Goal: Communication & Community: Answer question/provide support

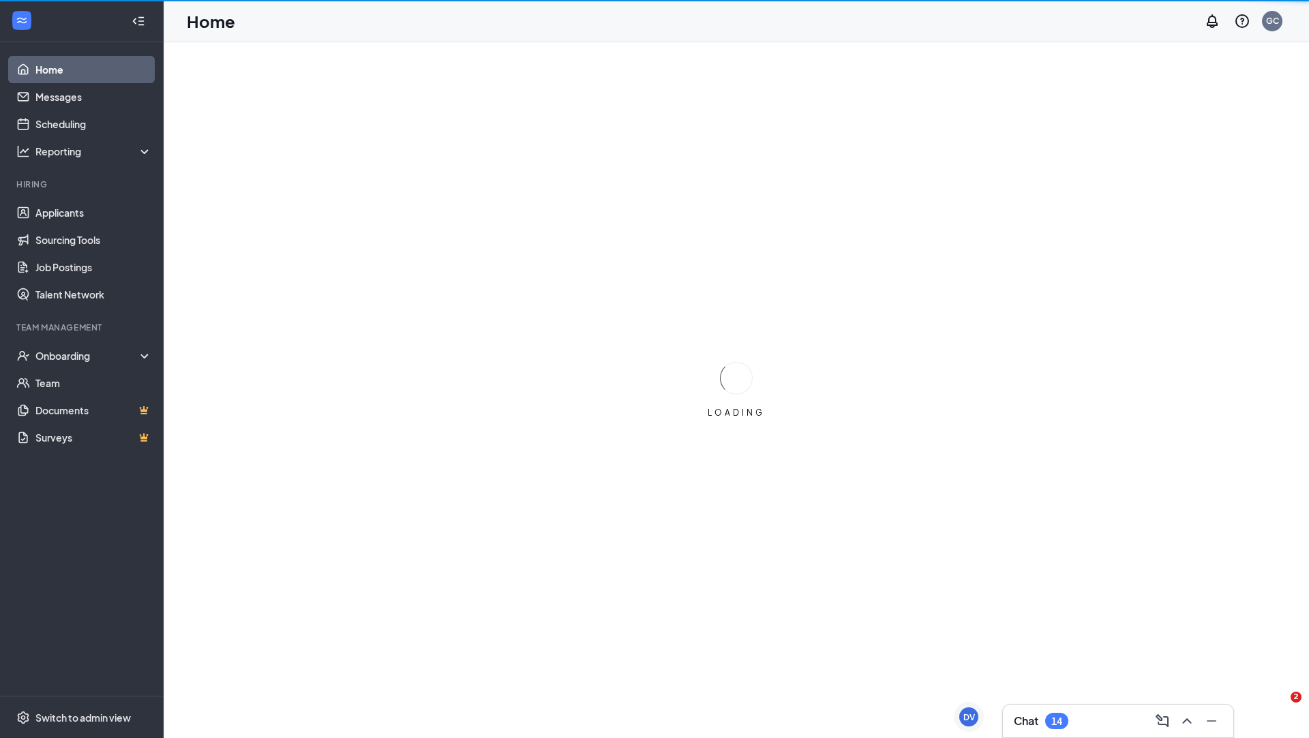
click at [1095, 723] on div "Chat 14" at bounding box center [1118, 721] width 209 height 22
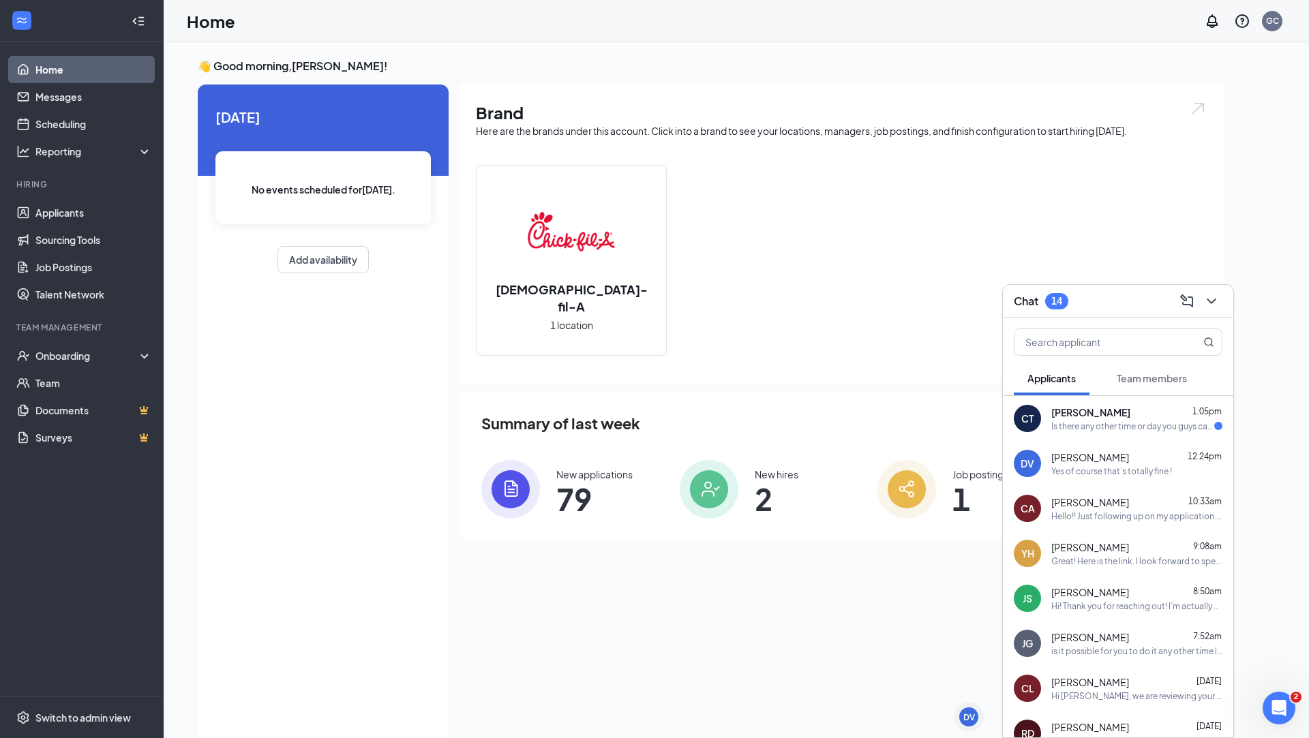
click at [1113, 421] on div "Is there any other time or day you guys can do ?" at bounding box center [1132, 427] width 163 height 12
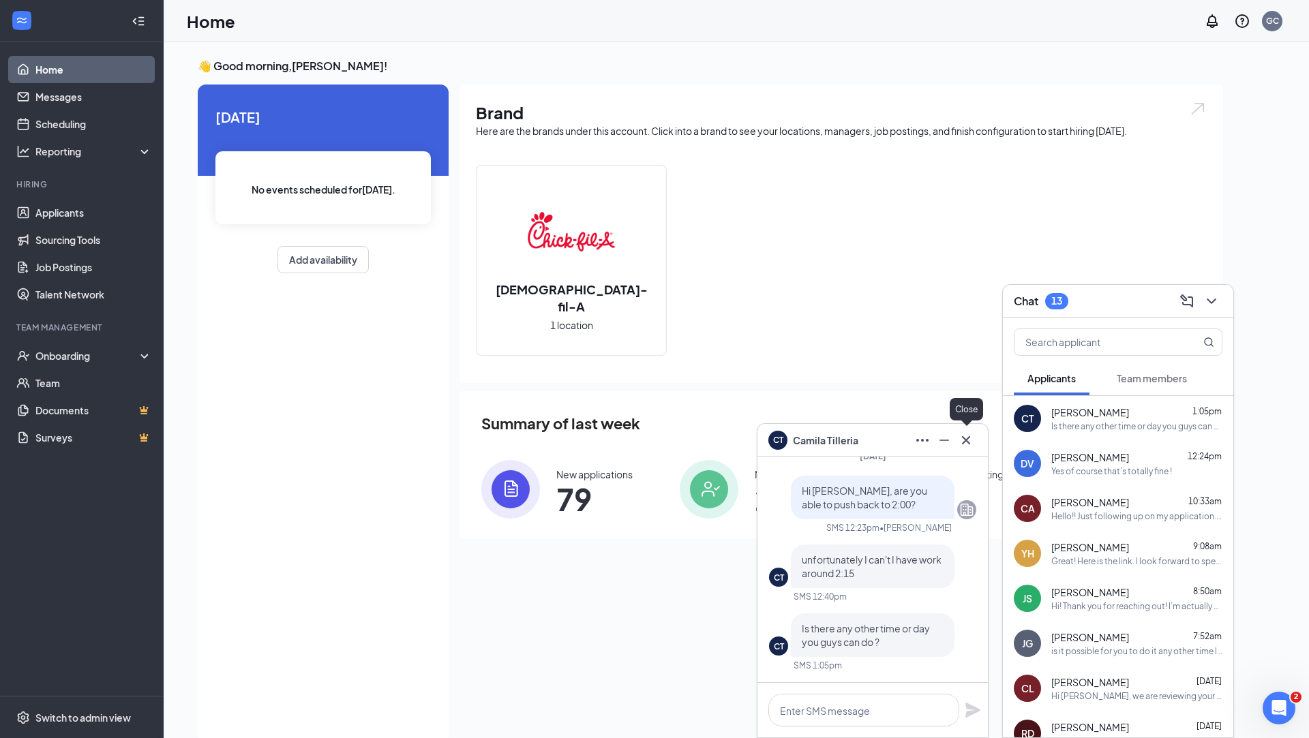
click at [967, 443] on icon "Cross" at bounding box center [966, 440] width 16 height 16
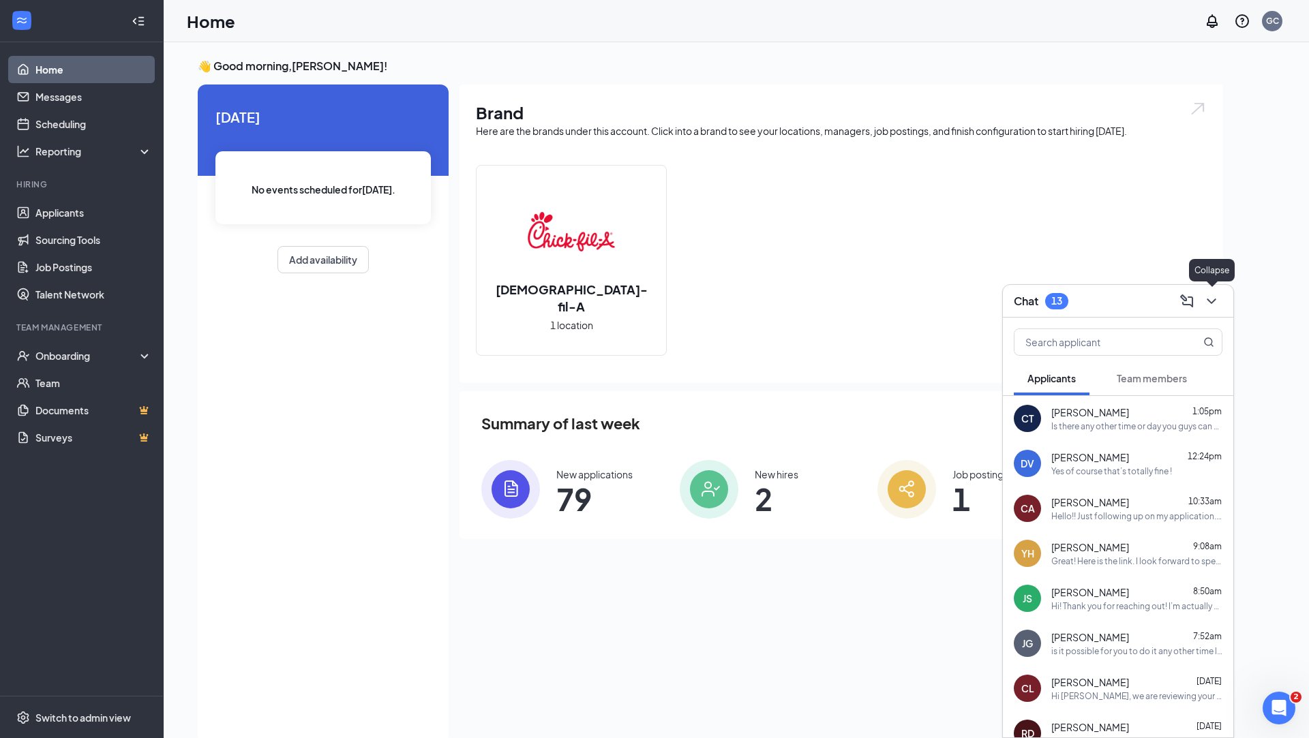
click at [1214, 298] on icon "ChevronDown" at bounding box center [1211, 301] width 16 height 16
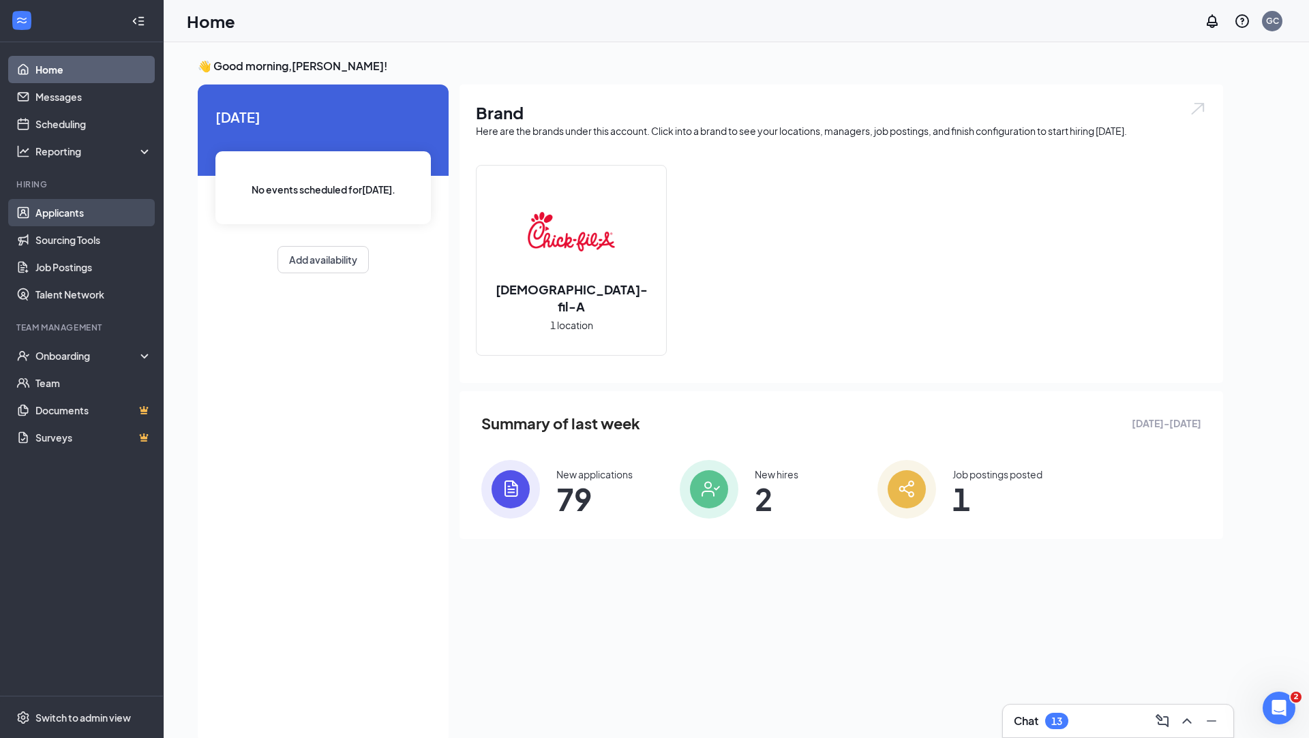
click at [87, 207] on link "Applicants" at bounding box center [93, 212] width 117 height 27
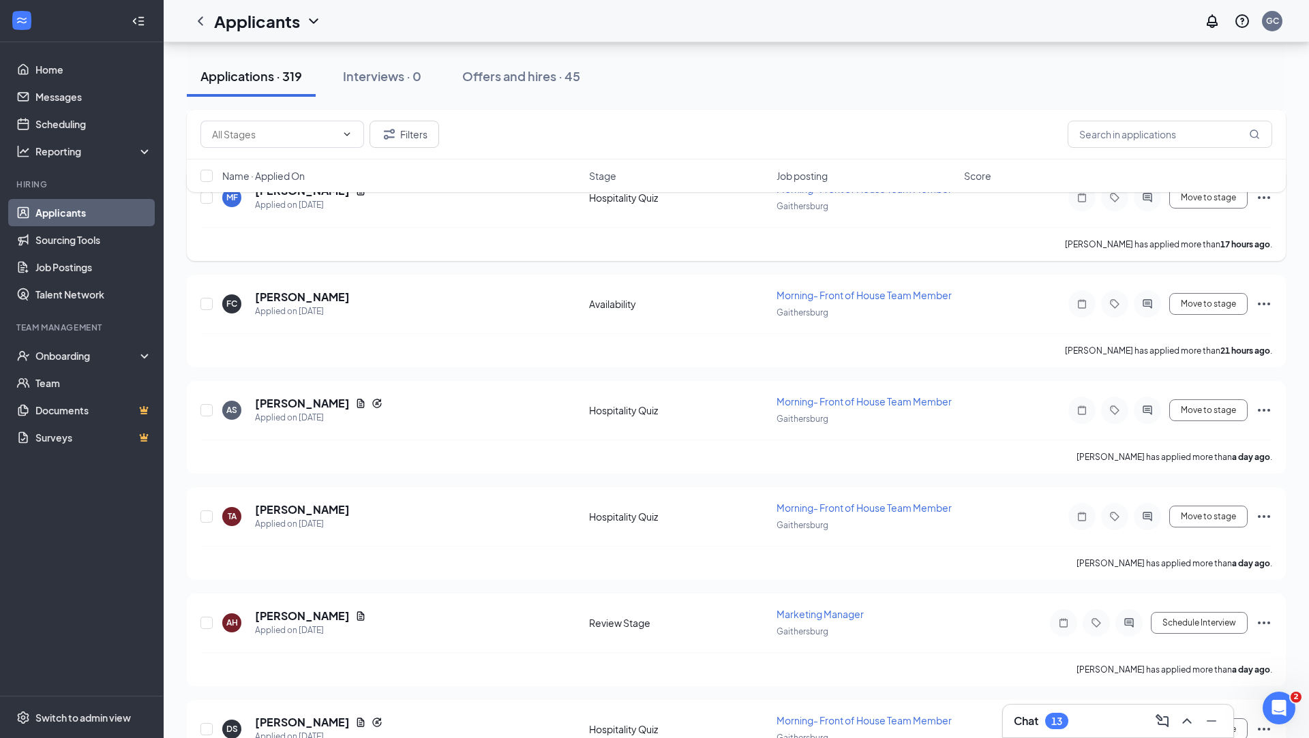
scroll to position [367, 0]
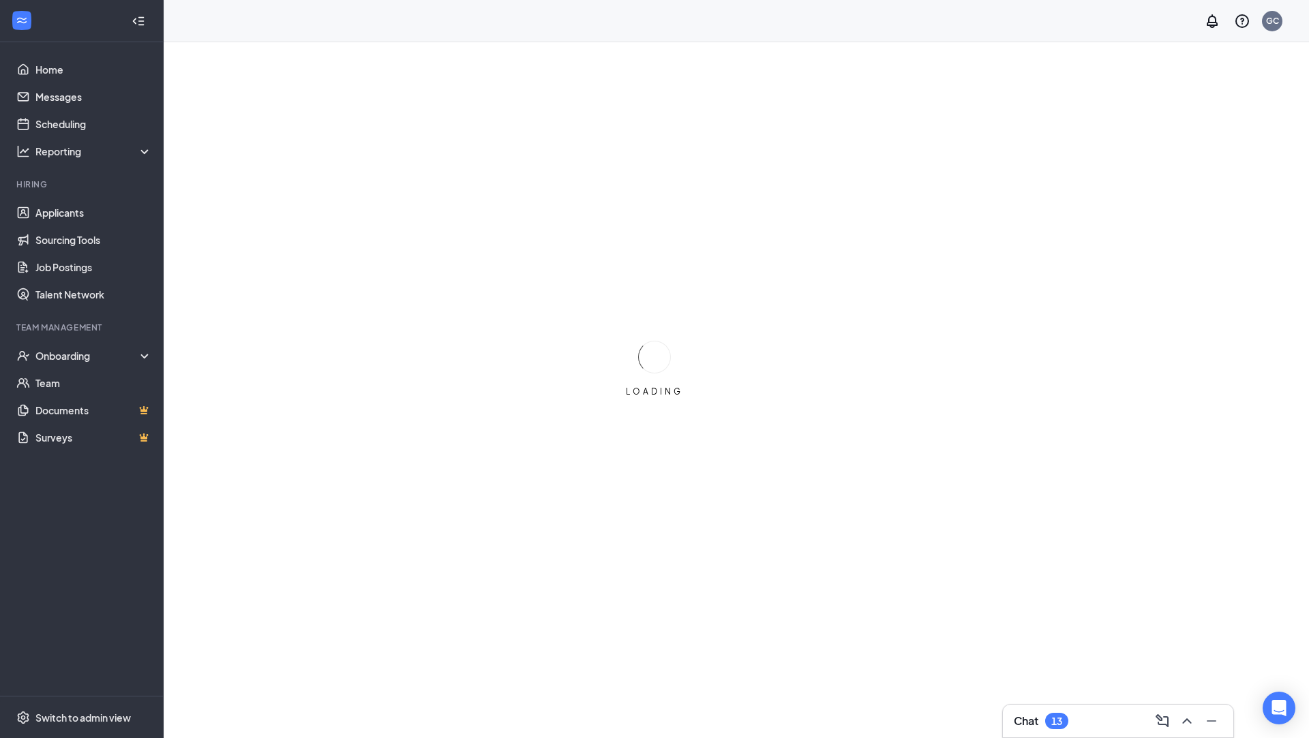
click at [1095, 715] on div "Chat 13" at bounding box center [1118, 721] width 209 height 22
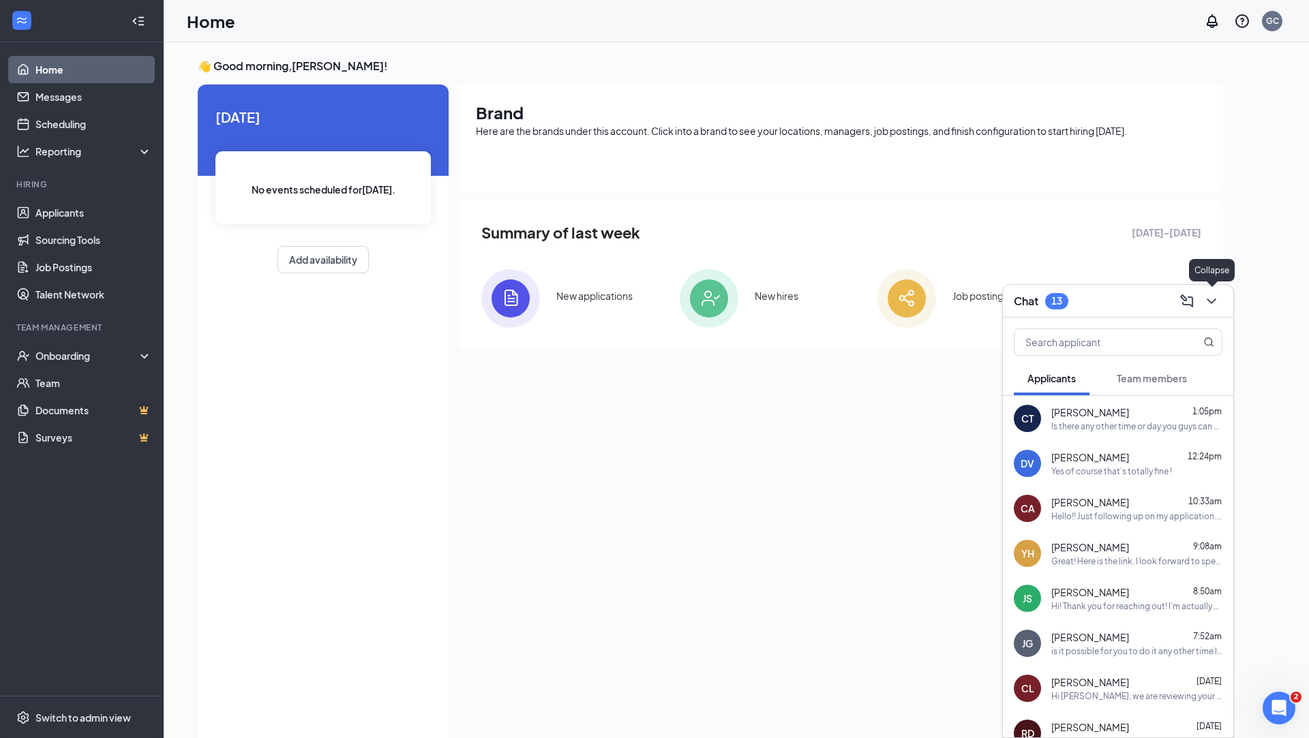
click at [1216, 301] on icon "ChevronDown" at bounding box center [1211, 301] width 16 height 16
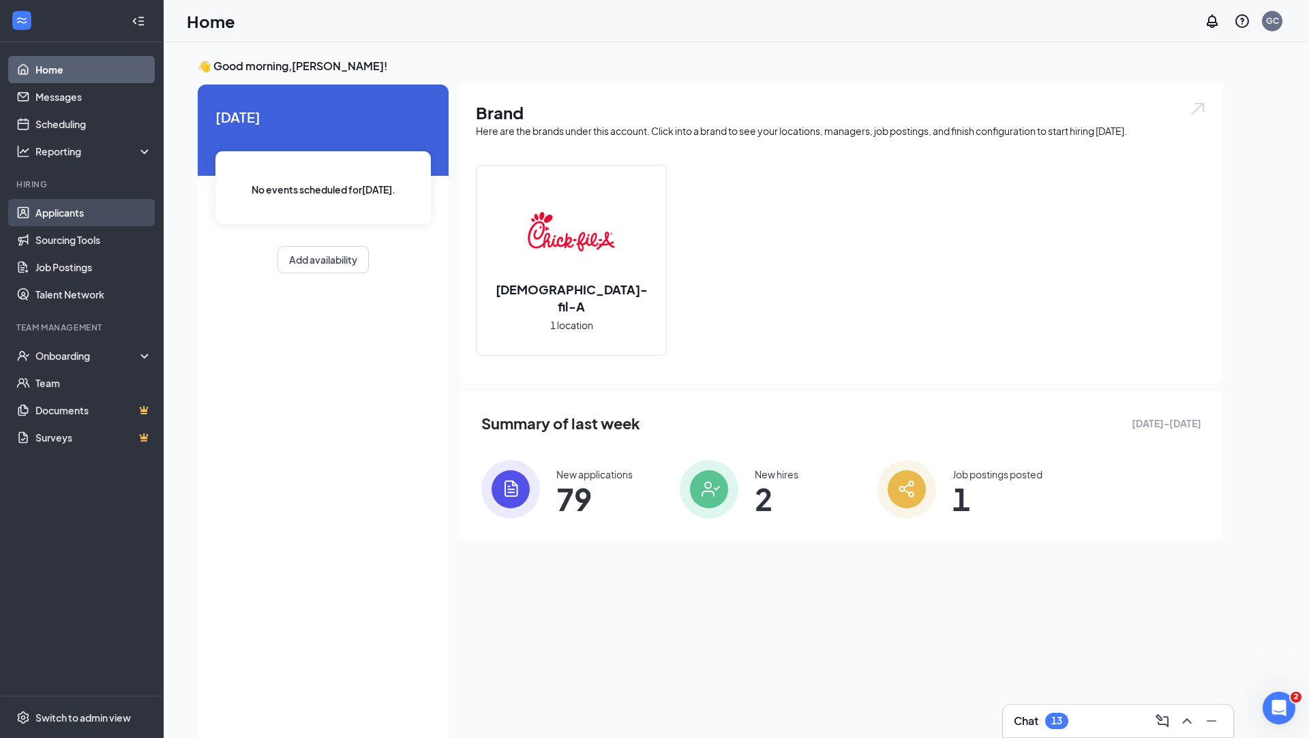
click at [77, 215] on link "Applicants" at bounding box center [93, 212] width 117 height 27
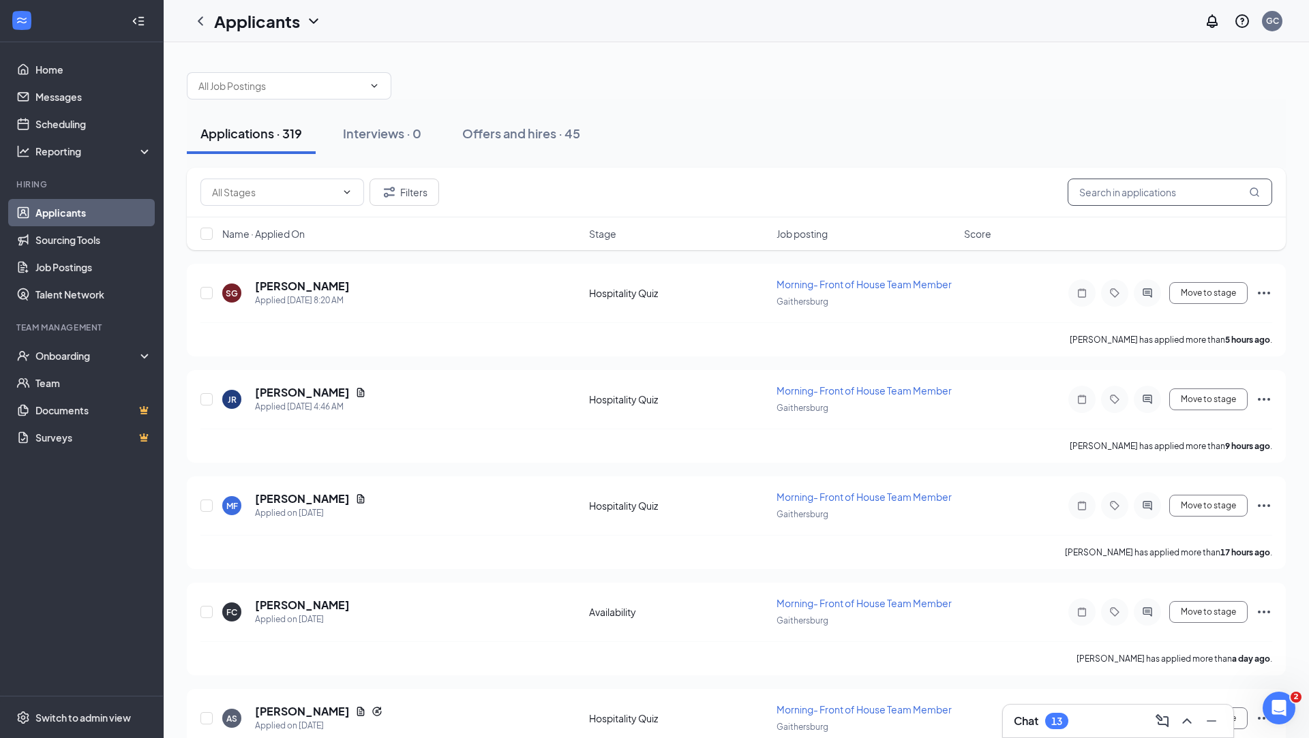
click at [1085, 190] on input "text" at bounding box center [1169, 192] width 204 height 27
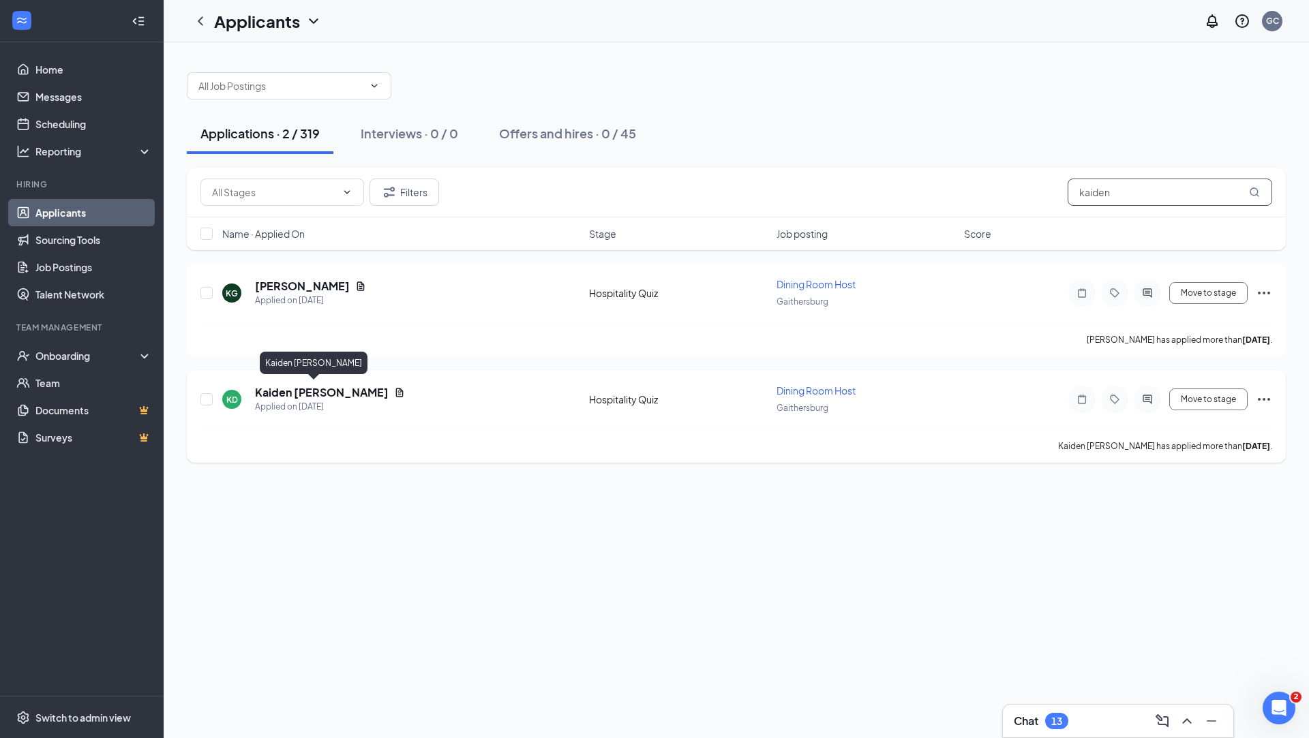
type input "kaiden"
click at [296, 394] on h5 "Kaiden [PERSON_NAME]" at bounding box center [322, 392] width 134 height 15
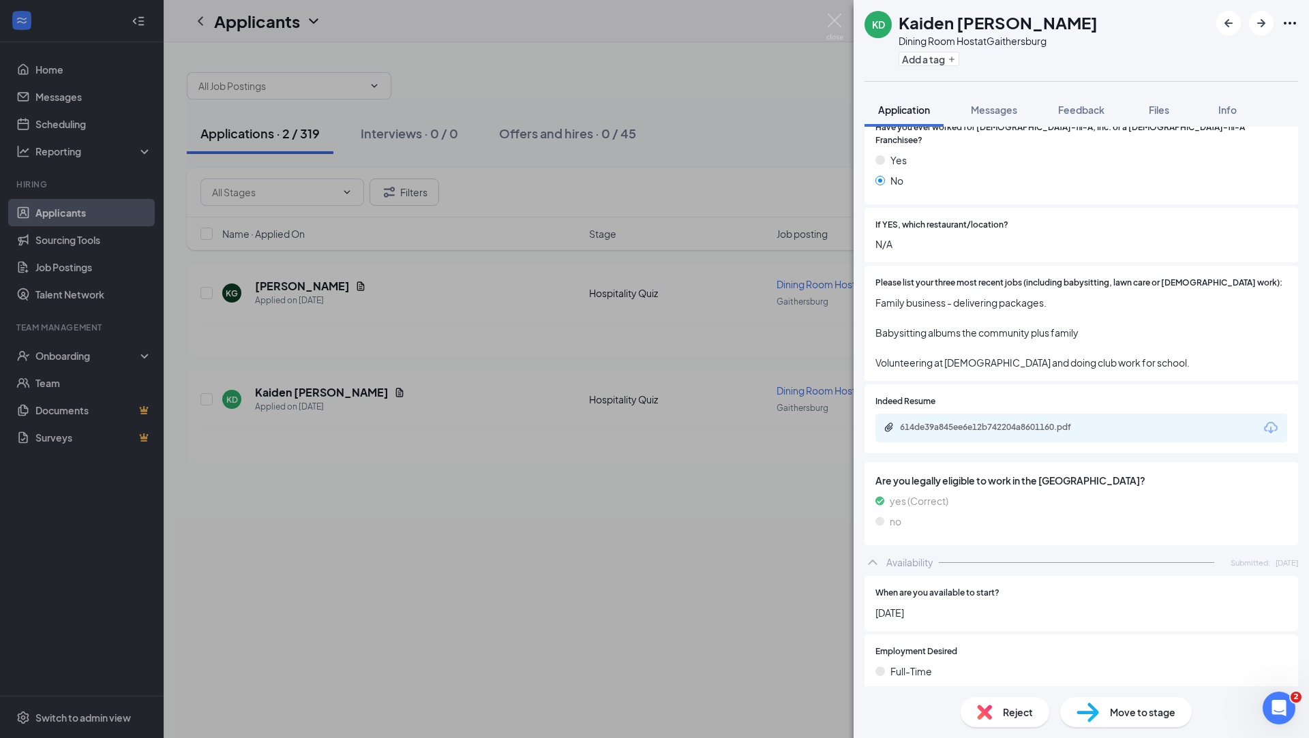
scroll to position [390, 0]
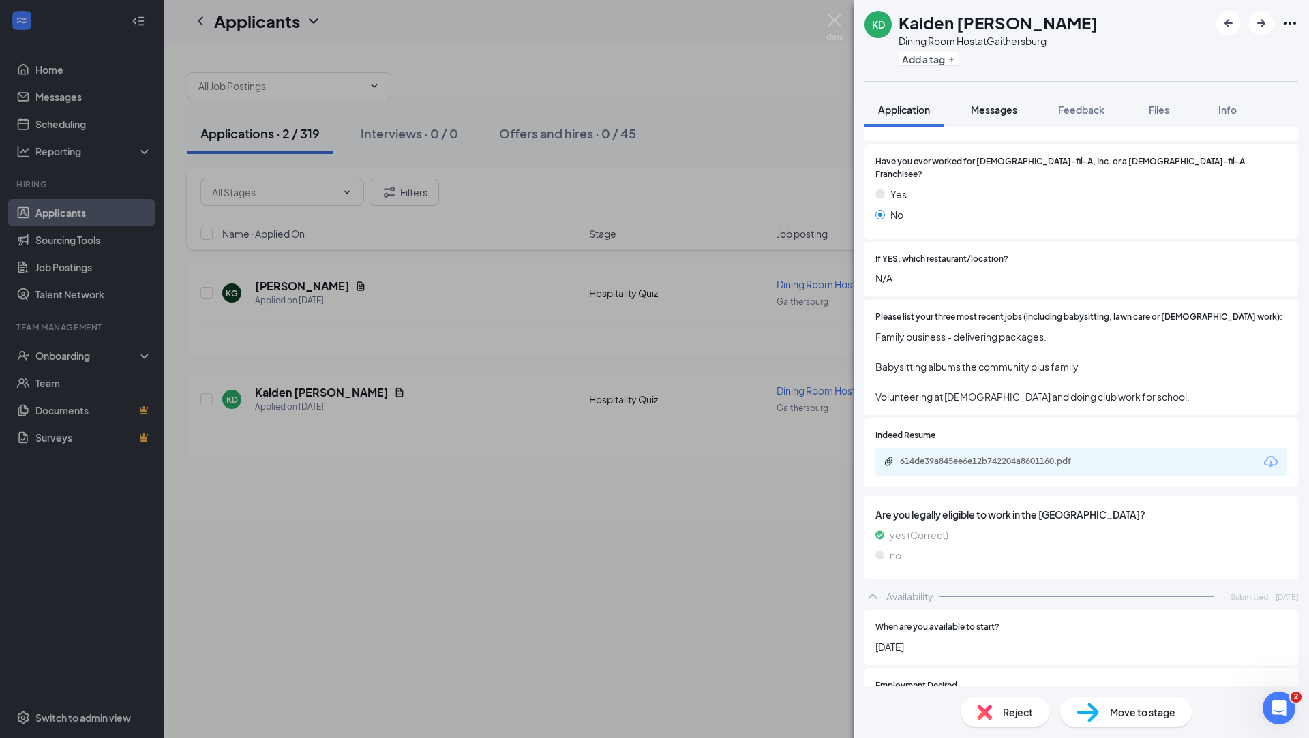
click at [999, 102] on button "Messages" at bounding box center [994, 110] width 74 height 34
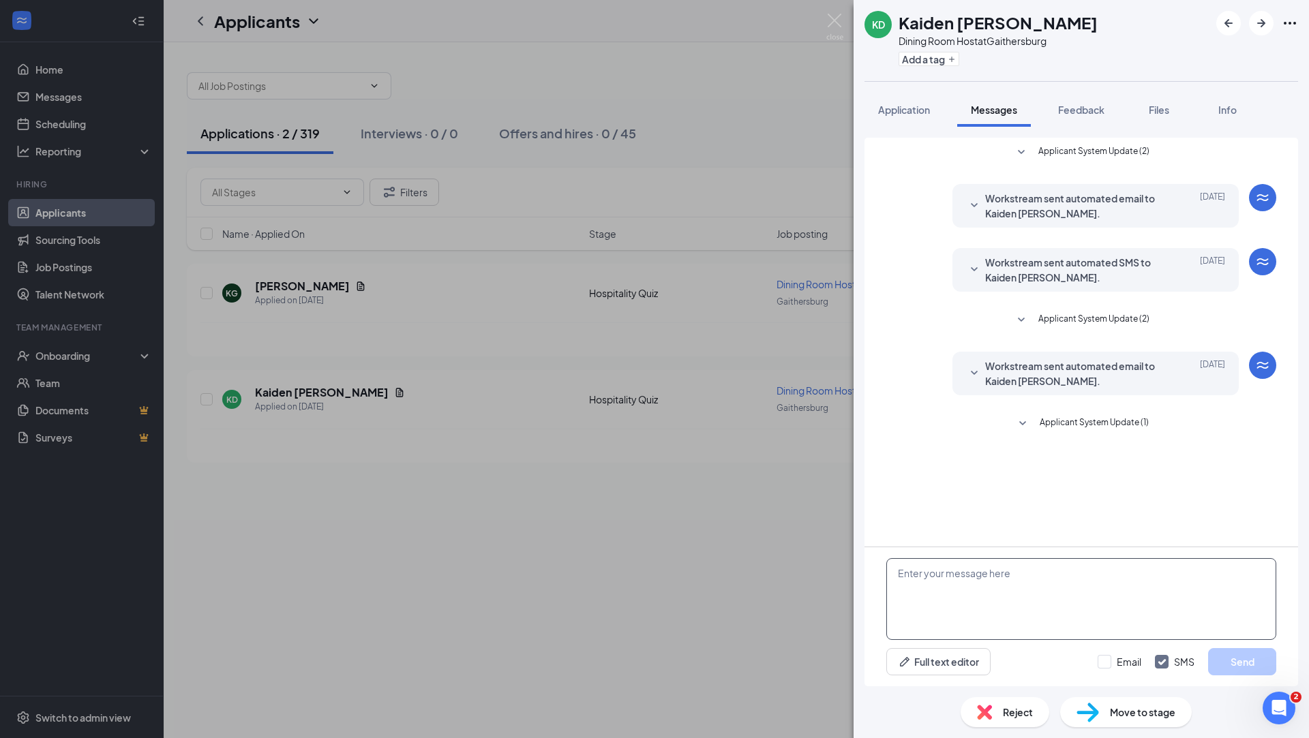
click at [1024, 573] on textarea at bounding box center [1081, 599] width 390 height 82
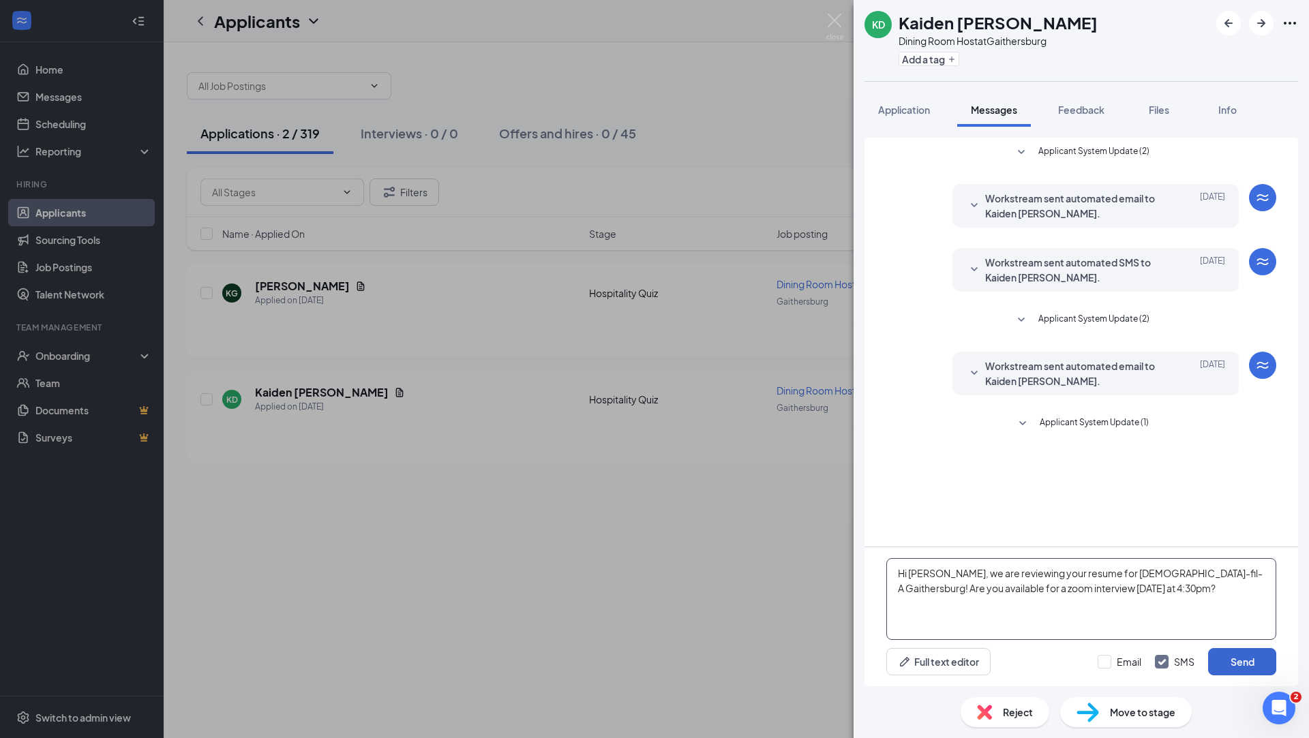
type textarea "Hi [PERSON_NAME], we are reviewing your resume for [DEMOGRAPHIC_DATA]-fil-A Gai…"
click at [1241, 661] on button "Send" at bounding box center [1242, 661] width 68 height 27
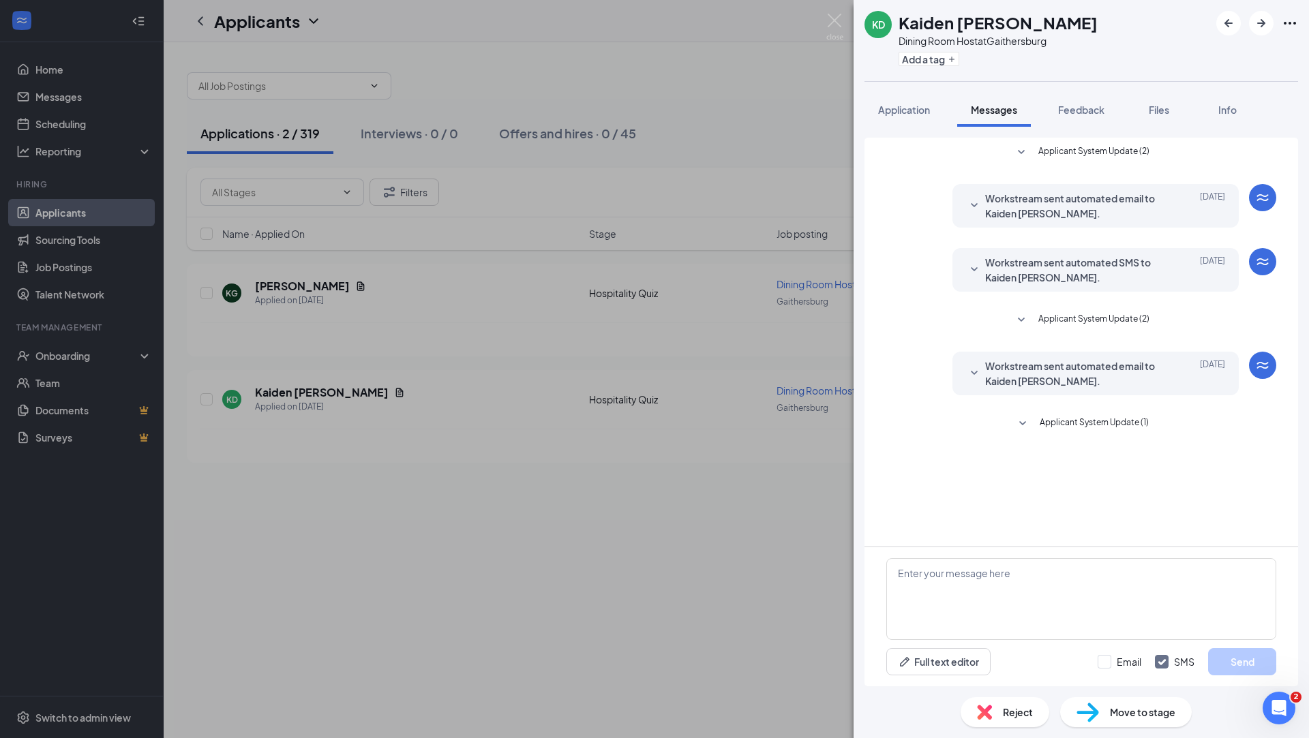
scroll to position [18, 0]
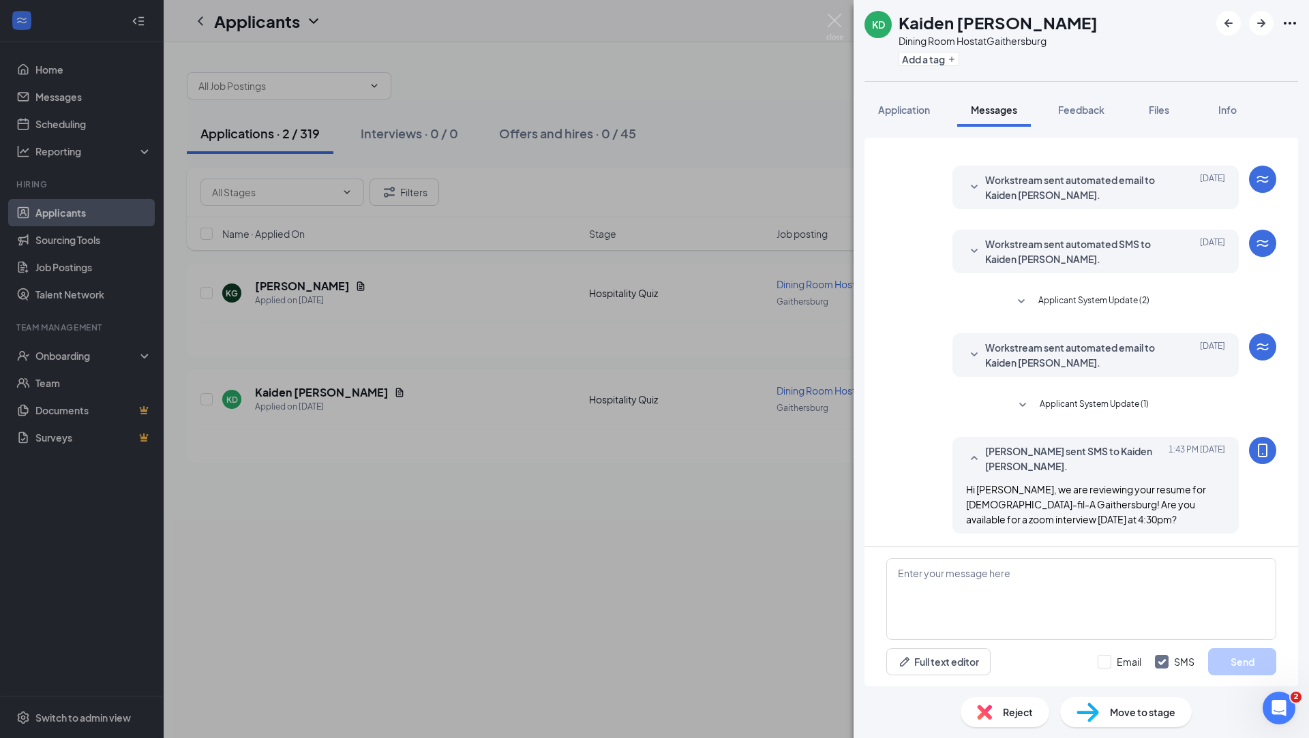
click at [767, 577] on div "[PERSON_NAME] [PERSON_NAME] Dining Room Host at [GEOGRAPHIC_DATA] Add a tag App…" at bounding box center [654, 369] width 1309 height 738
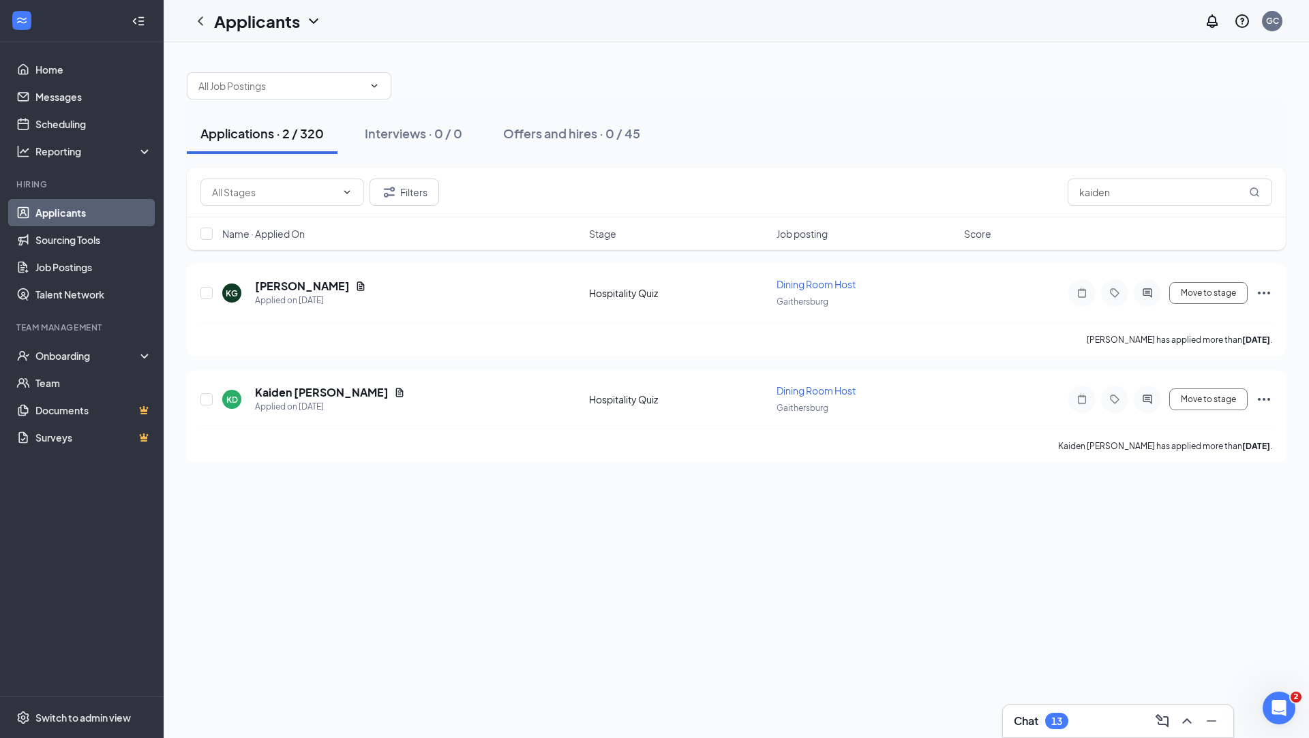
click at [86, 209] on link "Applicants" at bounding box center [93, 212] width 117 height 27
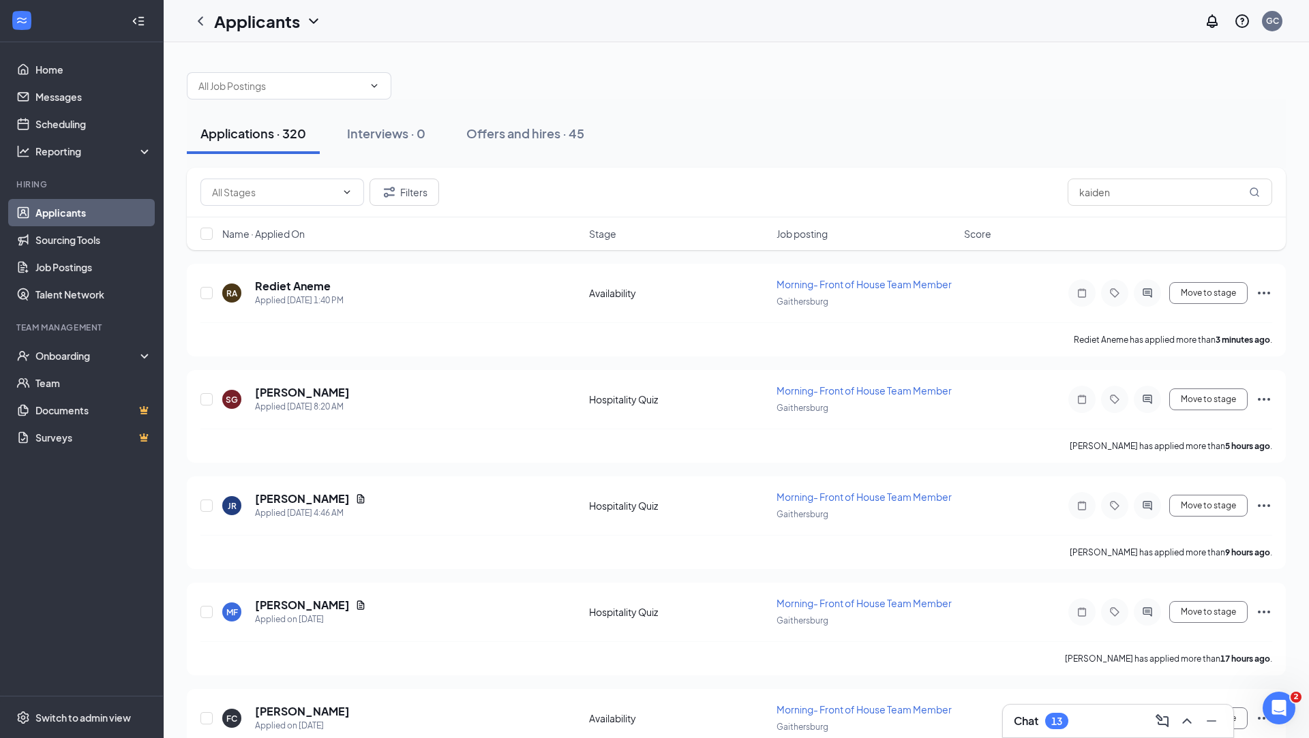
click at [1067, 725] on div "13" at bounding box center [1056, 721] width 23 height 16
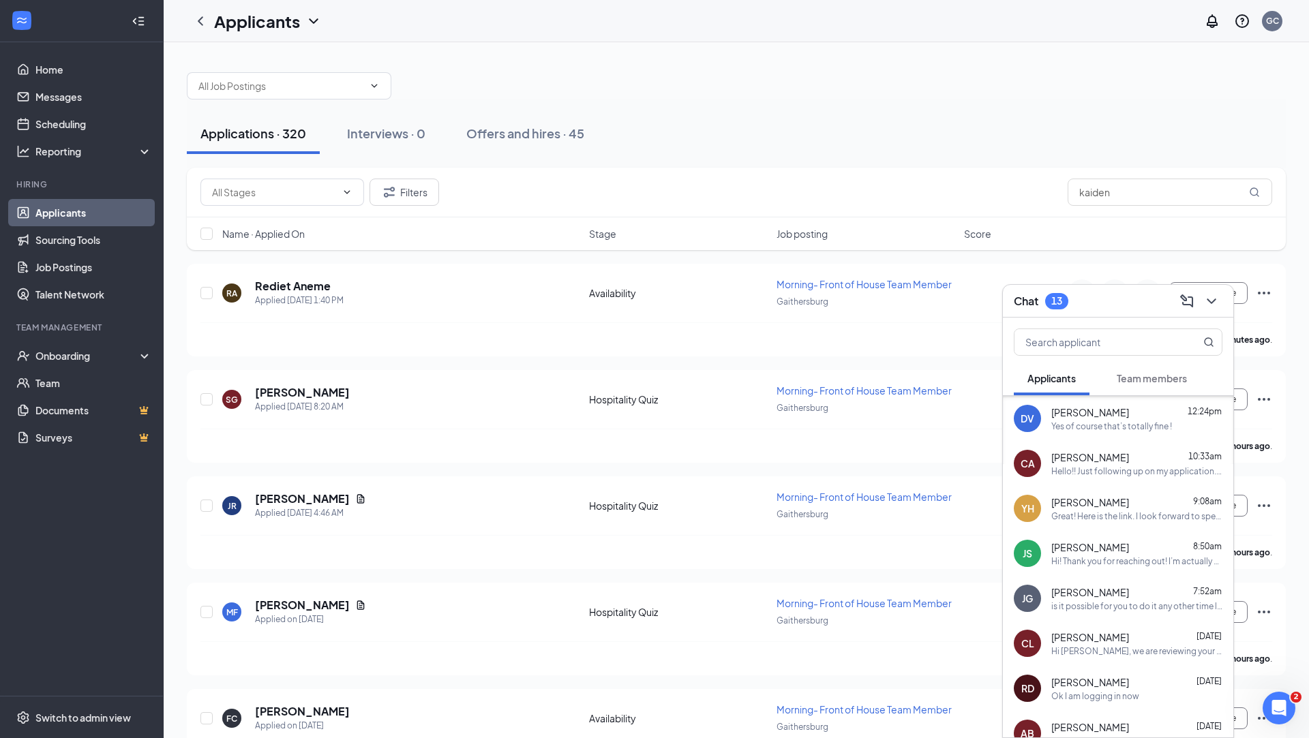
scroll to position [129, 0]
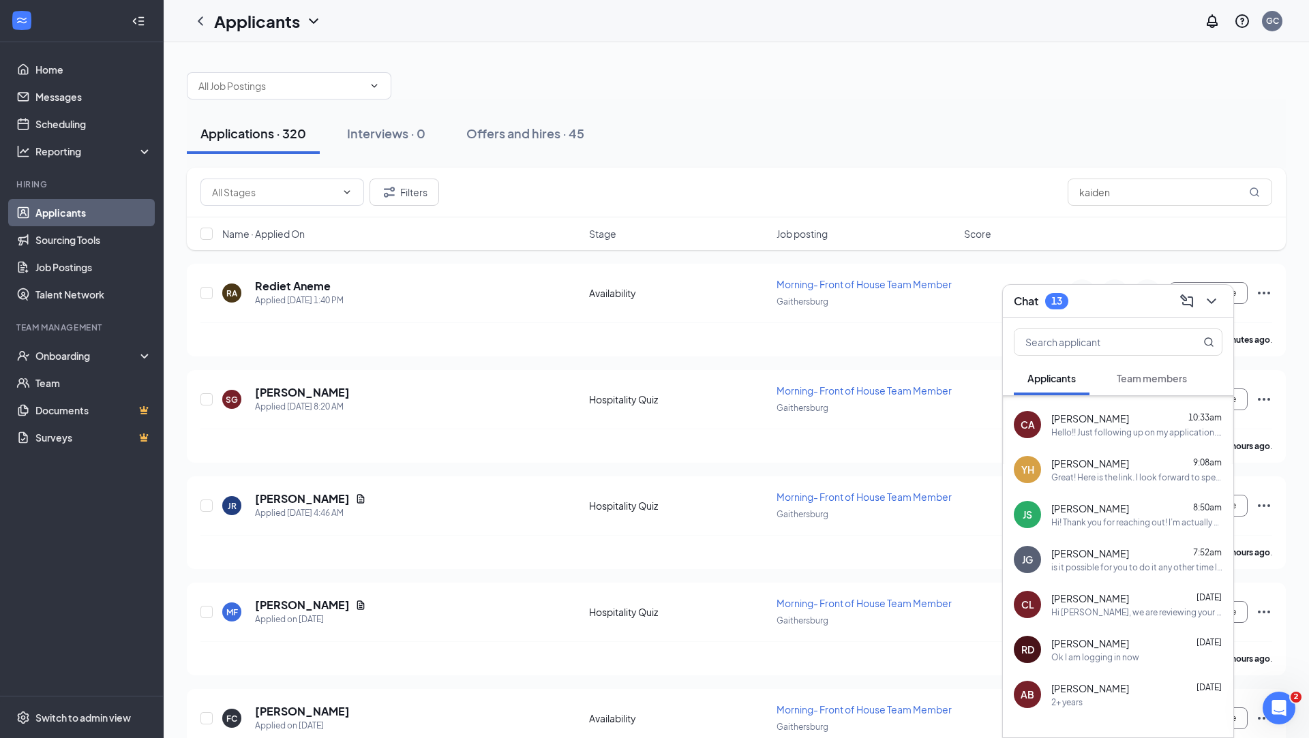
click at [1122, 648] on span "[PERSON_NAME]" at bounding box center [1090, 644] width 78 height 14
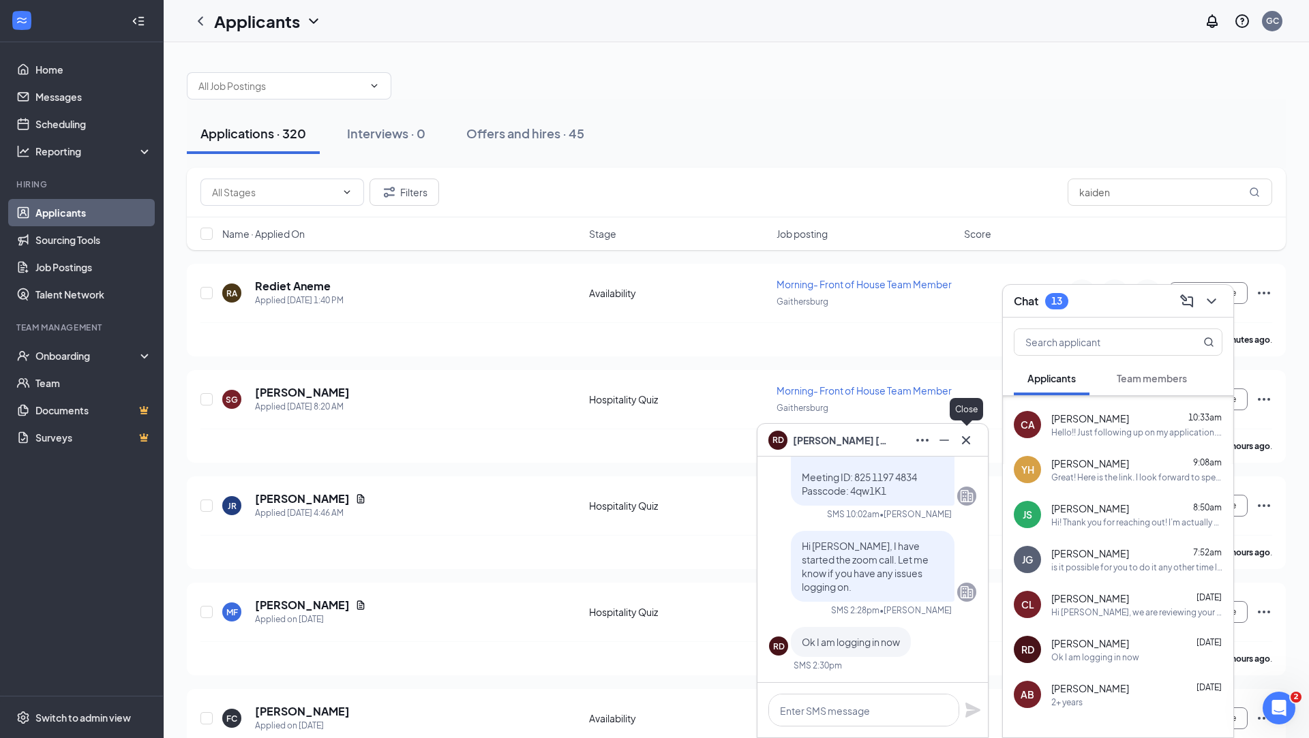
click at [969, 436] on icon "Cross" at bounding box center [966, 440] width 8 height 8
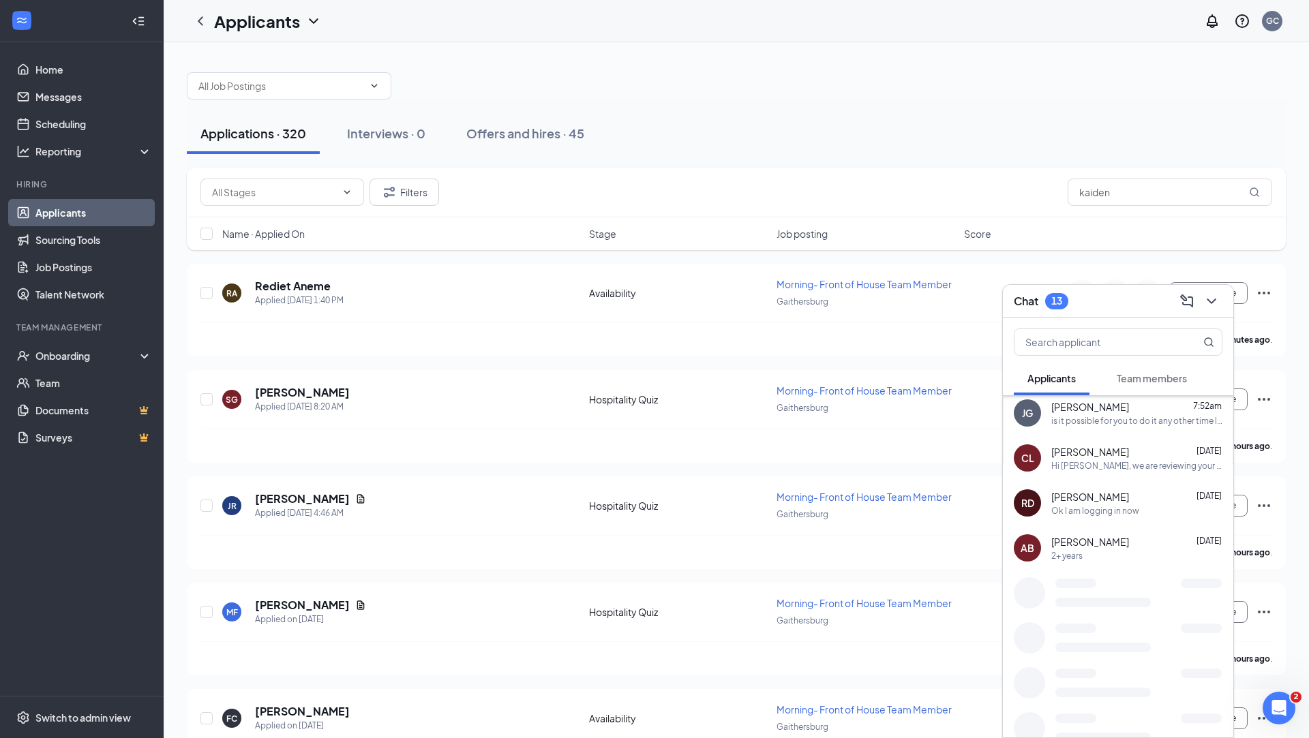
scroll to position [276, 0]
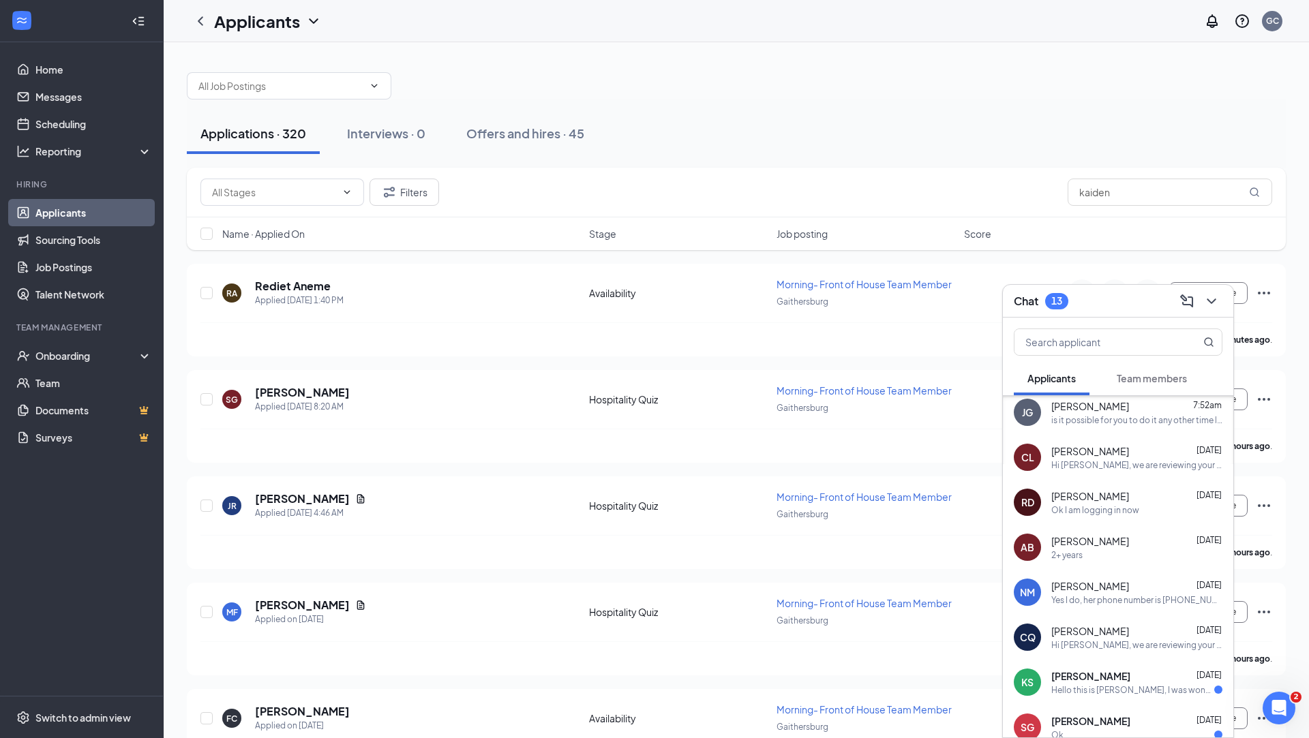
click at [1149, 592] on div "[PERSON_NAME] [DATE] Yes I do, her phone number is [PHONE_NUMBER]" at bounding box center [1136, 592] width 171 height 27
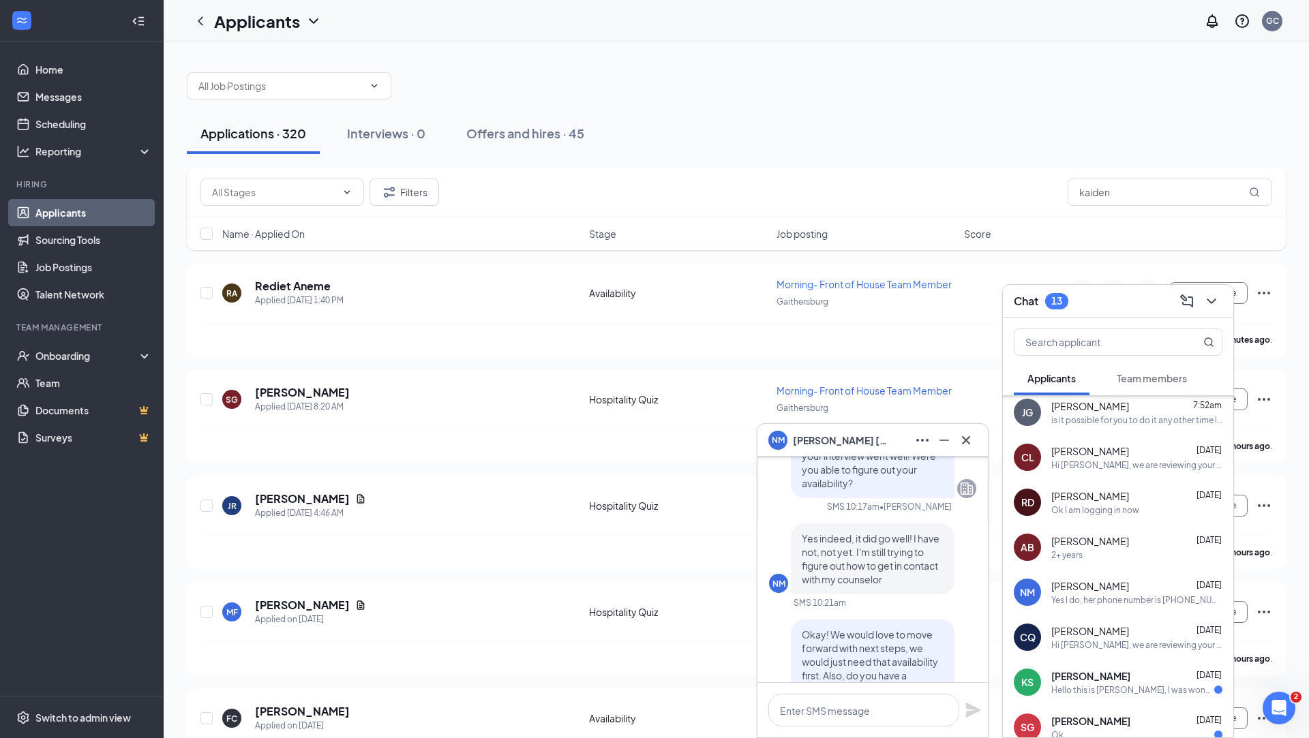
scroll to position [0, 0]
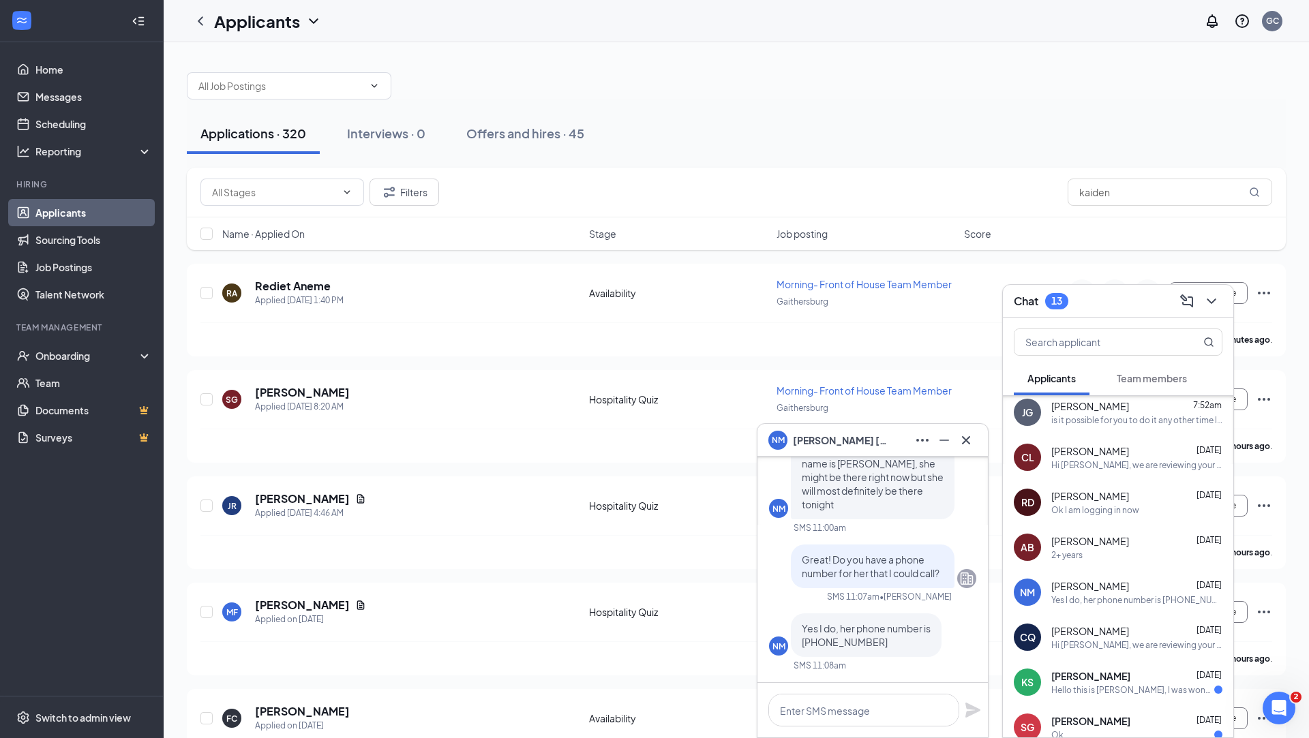
click at [962, 443] on icon "Cross" at bounding box center [966, 440] width 8 height 8
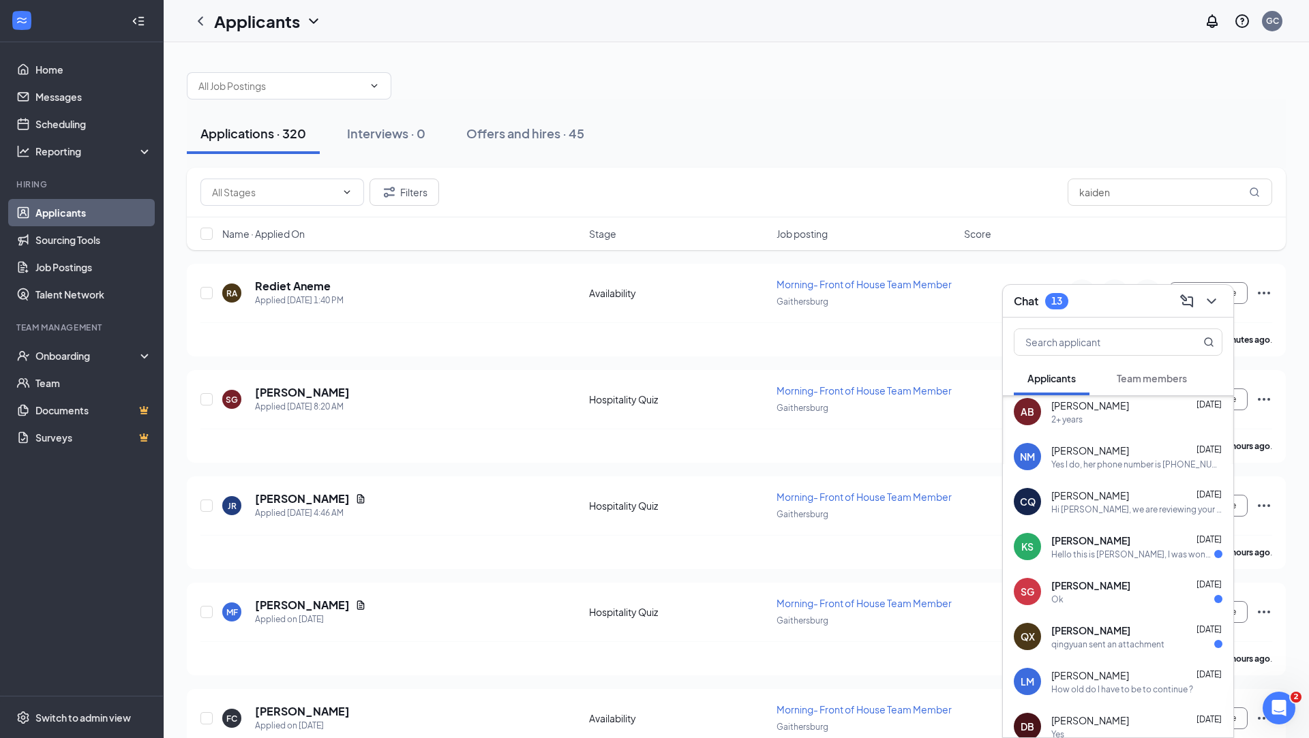
scroll to position [412, 0]
click at [1157, 540] on div "[PERSON_NAME] [DATE]" at bounding box center [1136, 540] width 171 height 14
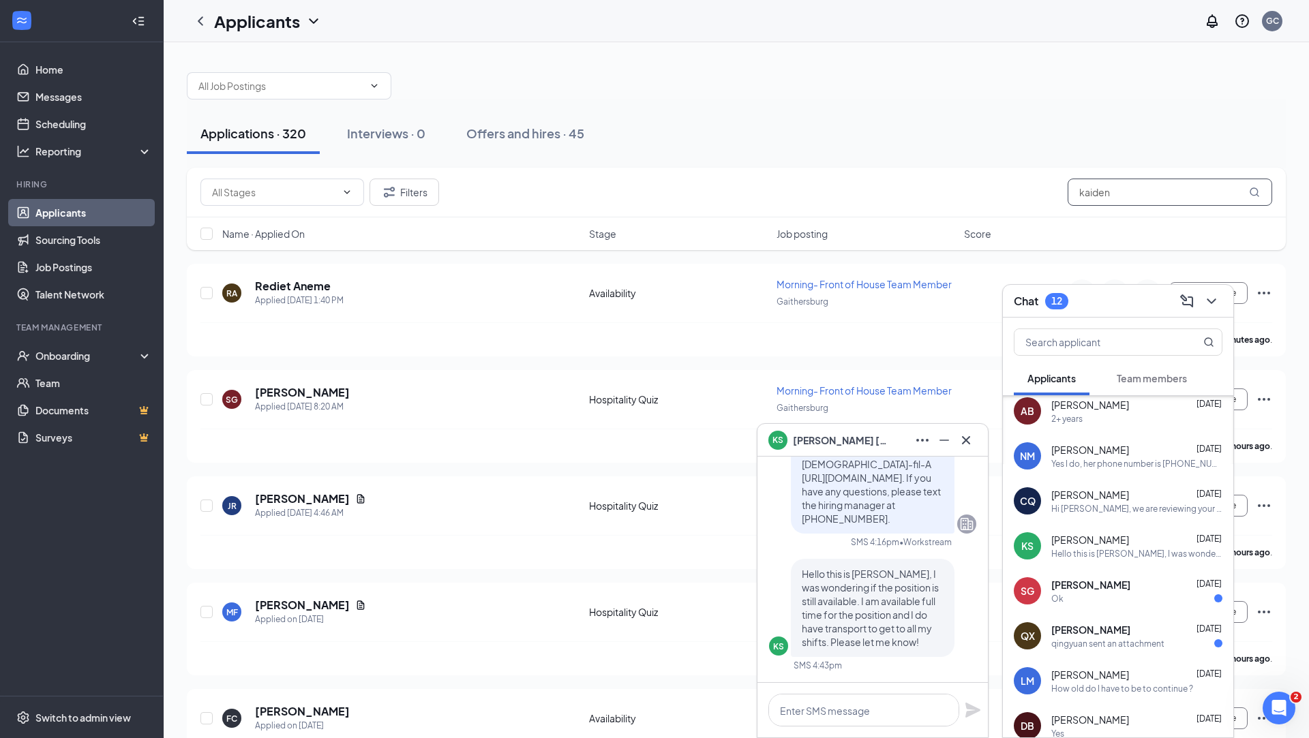
drag, startPoint x: 1111, startPoint y: 198, endPoint x: 1067, endPoint y: 196, distance: 44.3
click at [1067, 196] on input "kaiden" at bounding box center [1169, 192] width 204 height 27
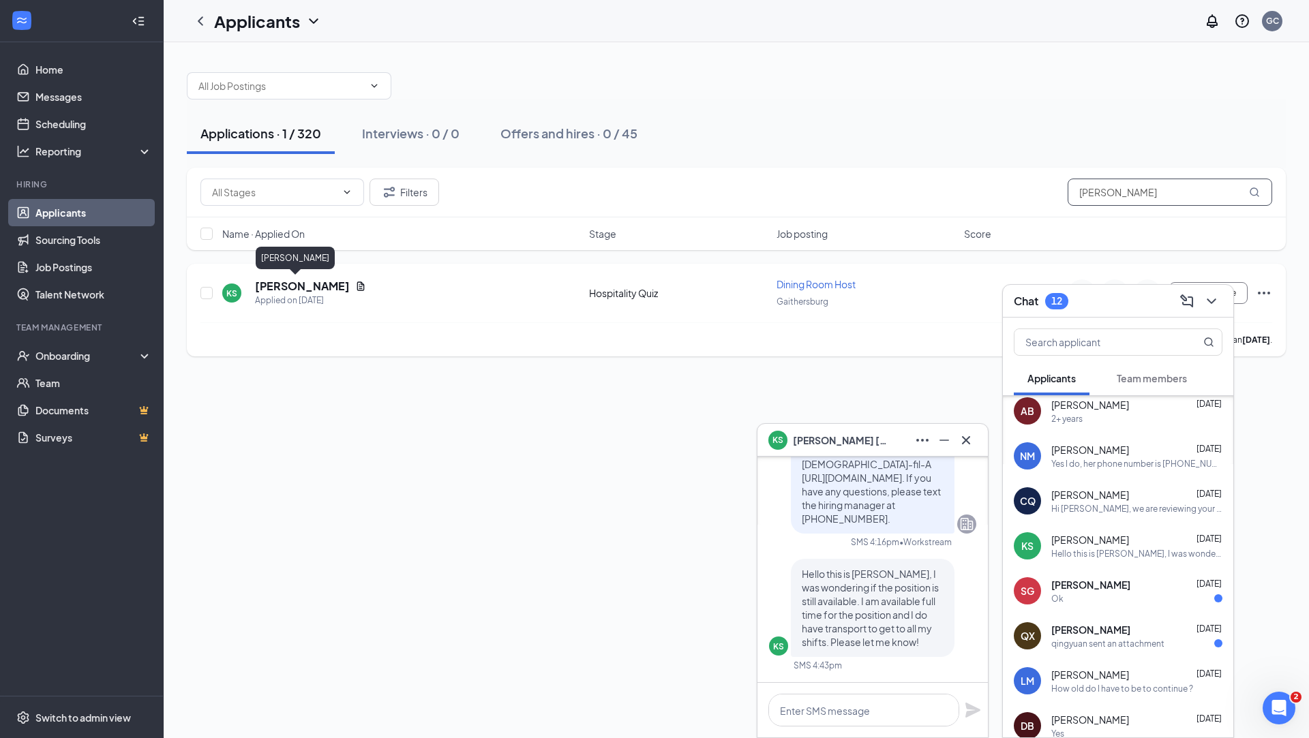
type input "[PERSON_NAME]"
click at [271, 282] on h5 "[PERSON_NAME]" at bounding box center [302, 286] width 95 height 15
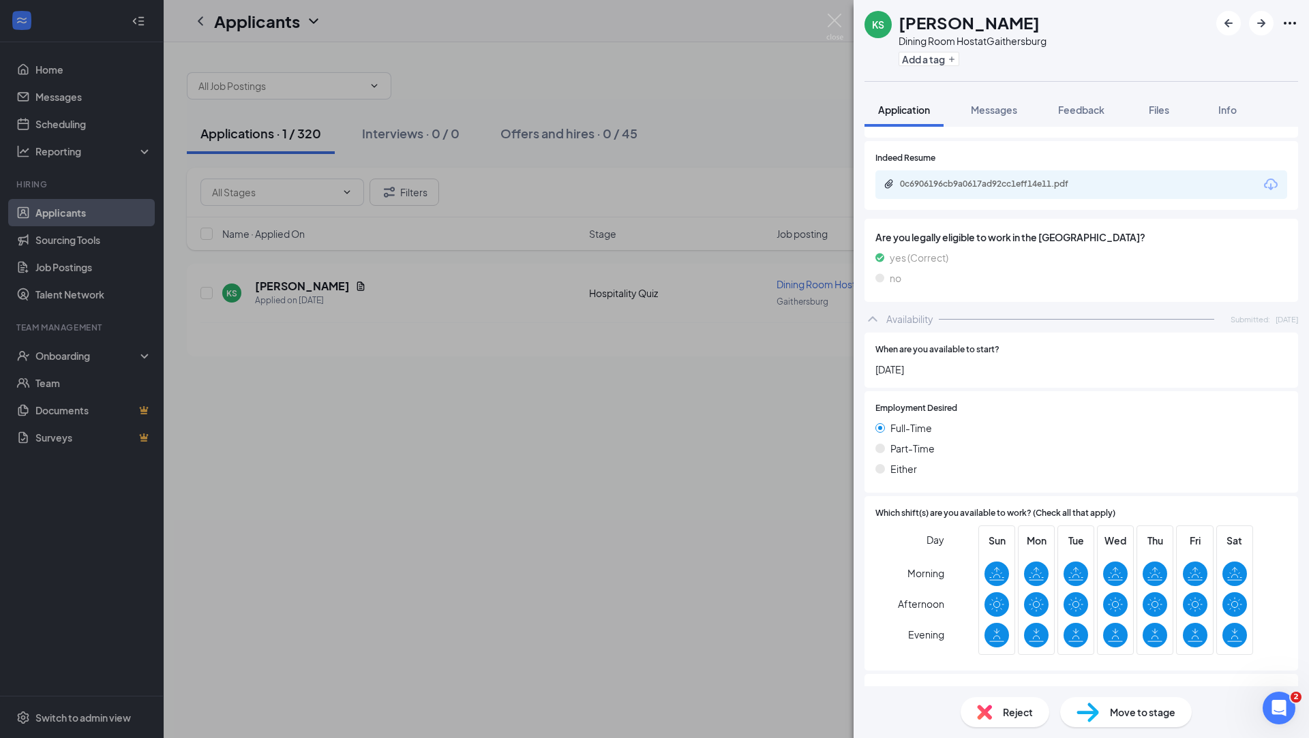
scroll to position [531, 0]
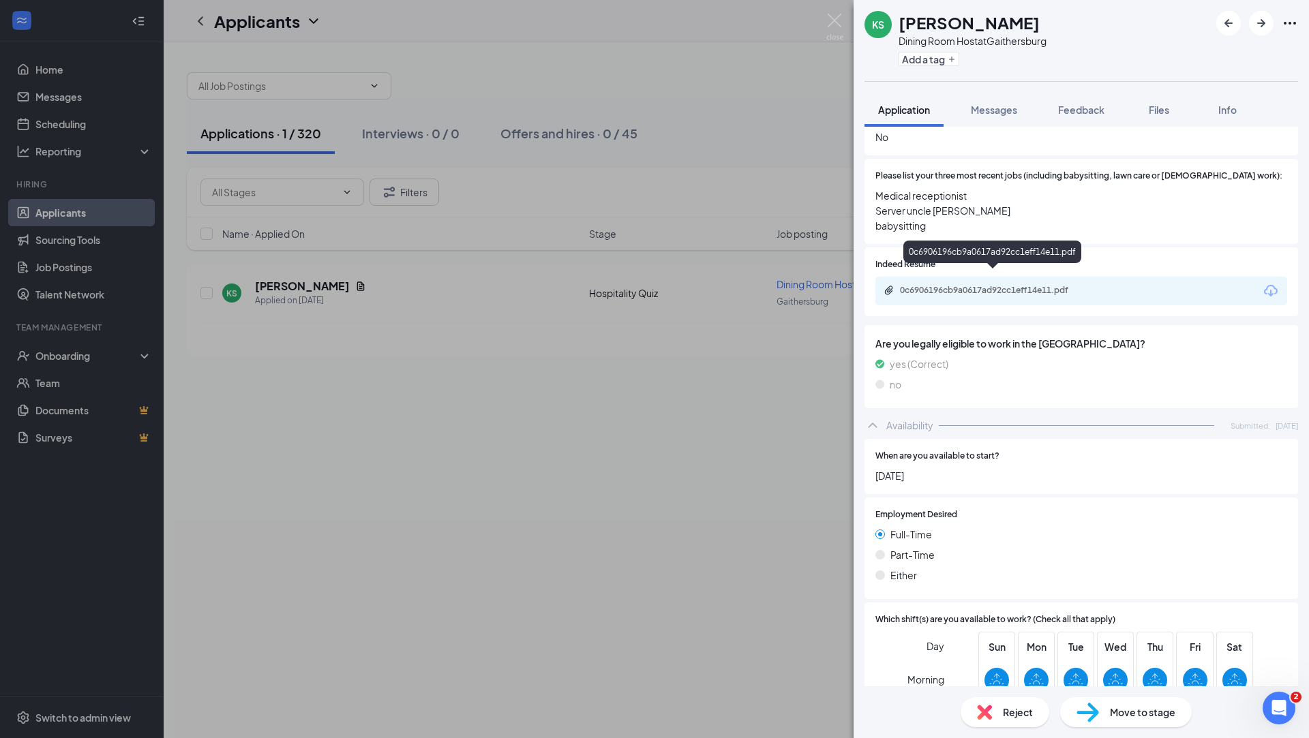
click at [1034, 285] on div "0c6906196cb9a0617ad92cc1eff14e11.pdf" at bounding box center [995, 290] width 191 height 11
click at [988, 97] on button "Messages" at bounding box center [994, 110] width 74 height 34
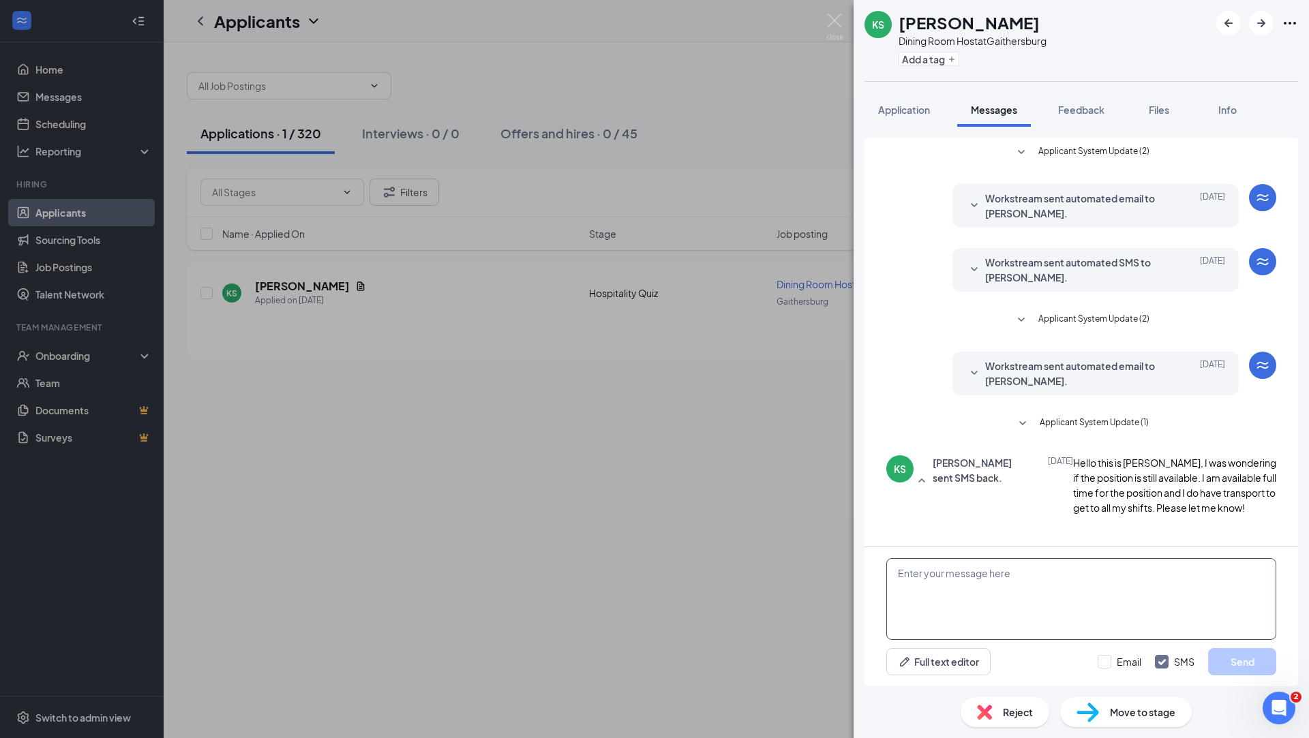
scroll to position [20, 0]
click at [999, 600] on textarea at bounding box center [1081, 599] width 390 height 82
type textarea "Hi [PERSON_NAME], are you available for a zoom interview at 9:30am [DATE]?"
click at [1226, 664] on button "Send" at bounding box center [1242, 661] width 68 height 27
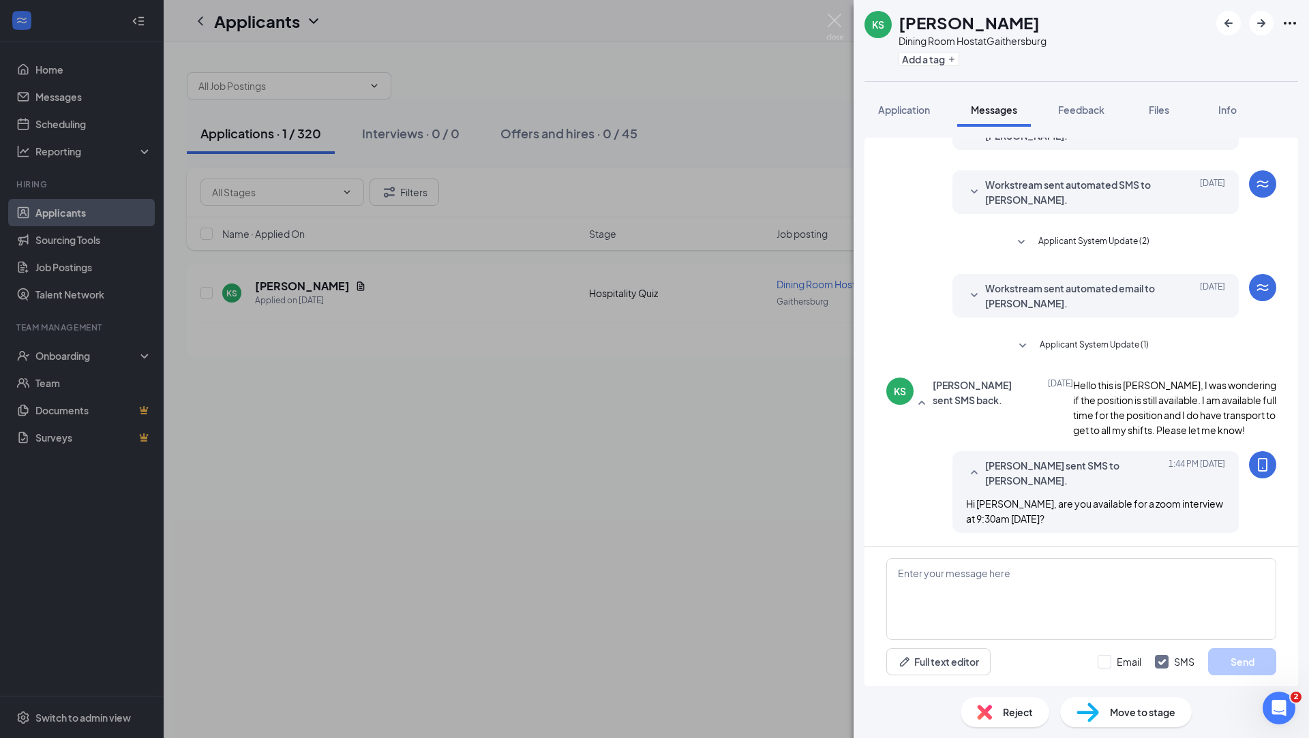
scroll to position [108, 0]
click at [779, 532] on div "KS [PERSON_NAME] Dining Room Host at [GEOGRAPHIC_DATA] Add a tag Application Me…" at bounding box center [654, 369] width 1309 height 738
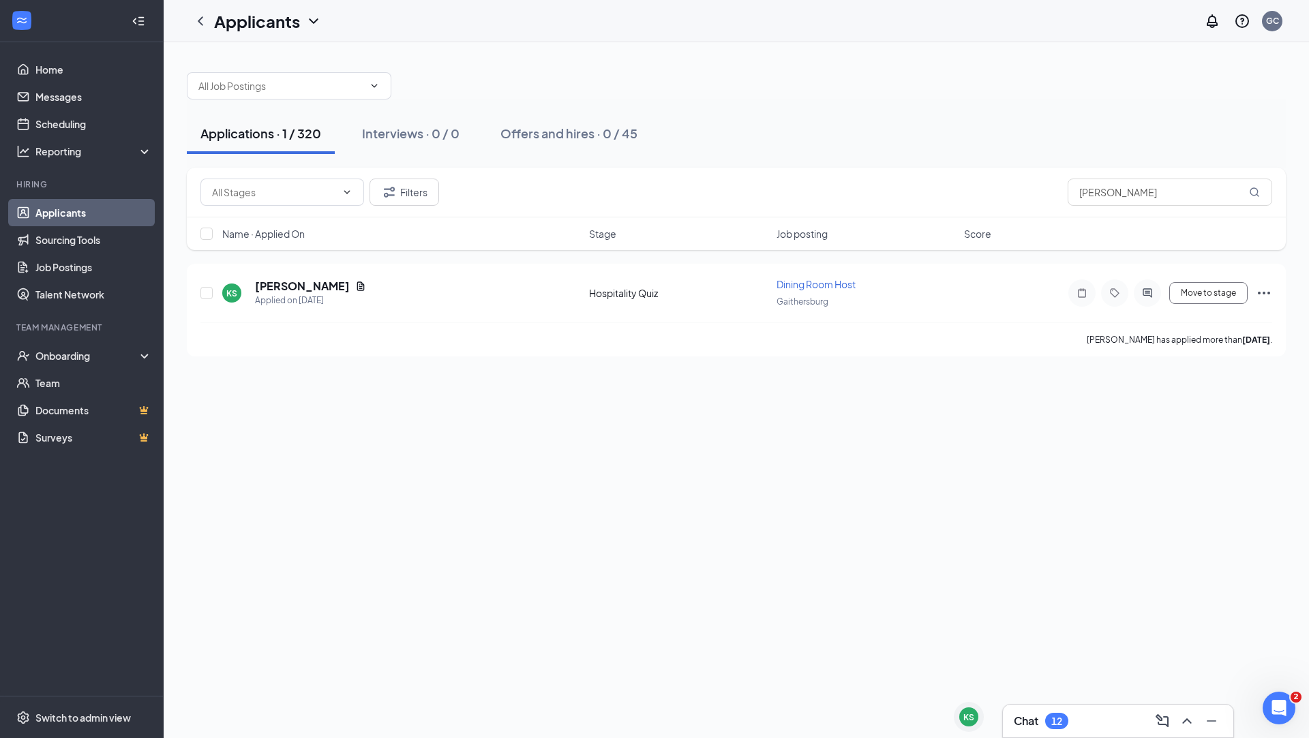
click at [1131, 730] on div "Chat 12" at bounding box center [1118, 721] width 209 height 22
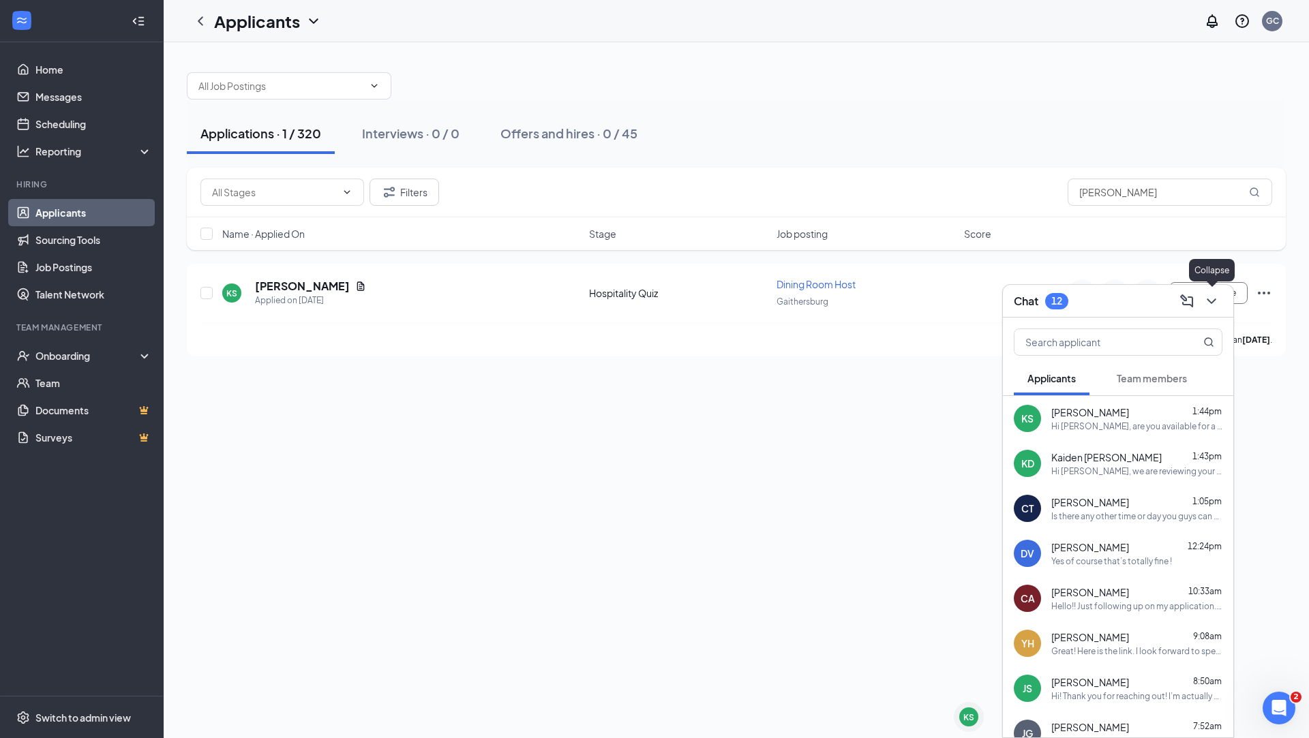
click at [1217, 305] on icon "ChevronDown" at bounding box center [1211, 301] width 16 height 16
